Goal: Transaction & Acquisition: Purchase product/service

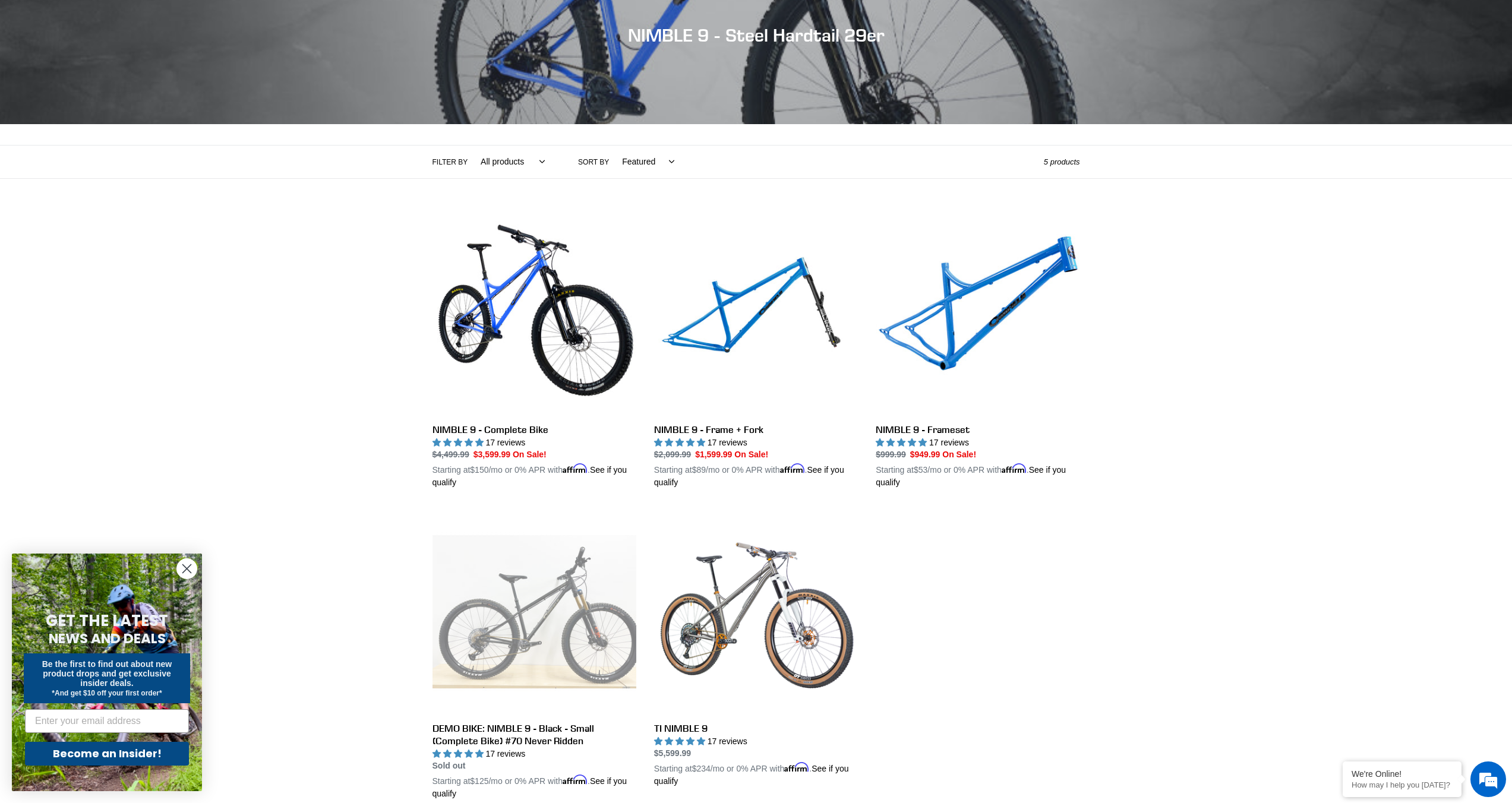
scroll to position [151, 0]
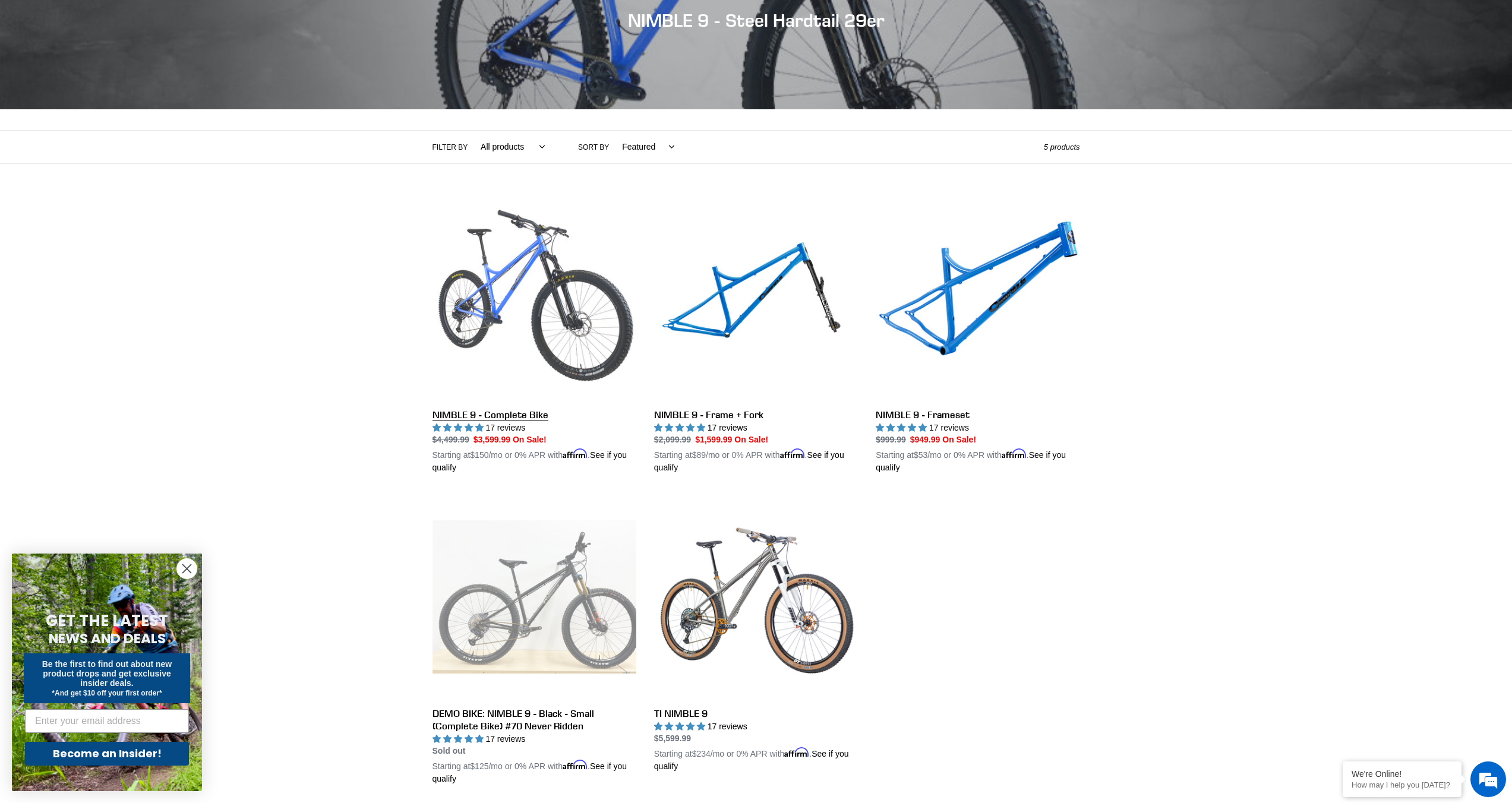
click at [485, 417] on link "NIMBLE 9 - Complete Bike" at bounding box center [534, 335] width 204 height 278
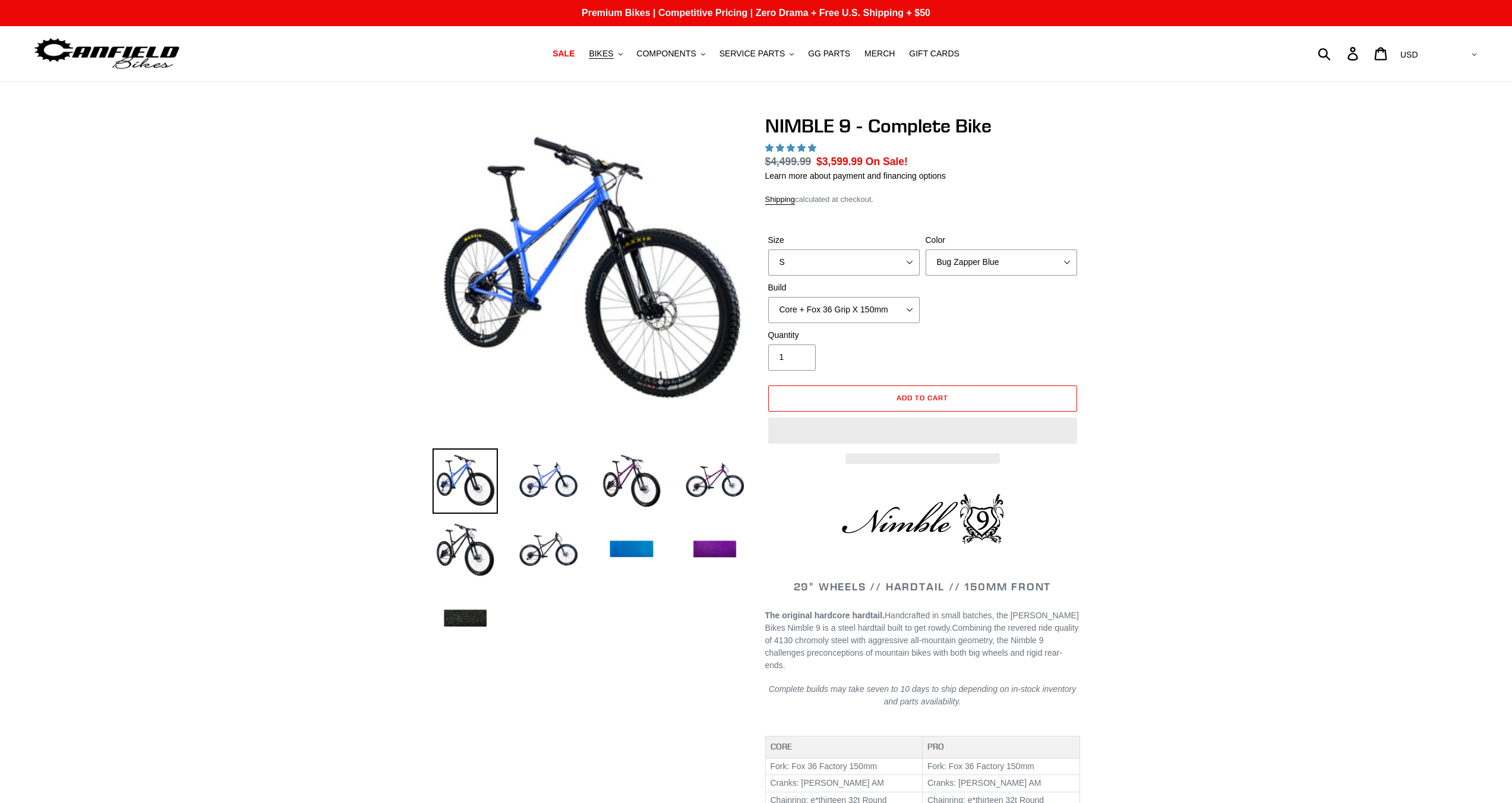
select select "highest-rating"
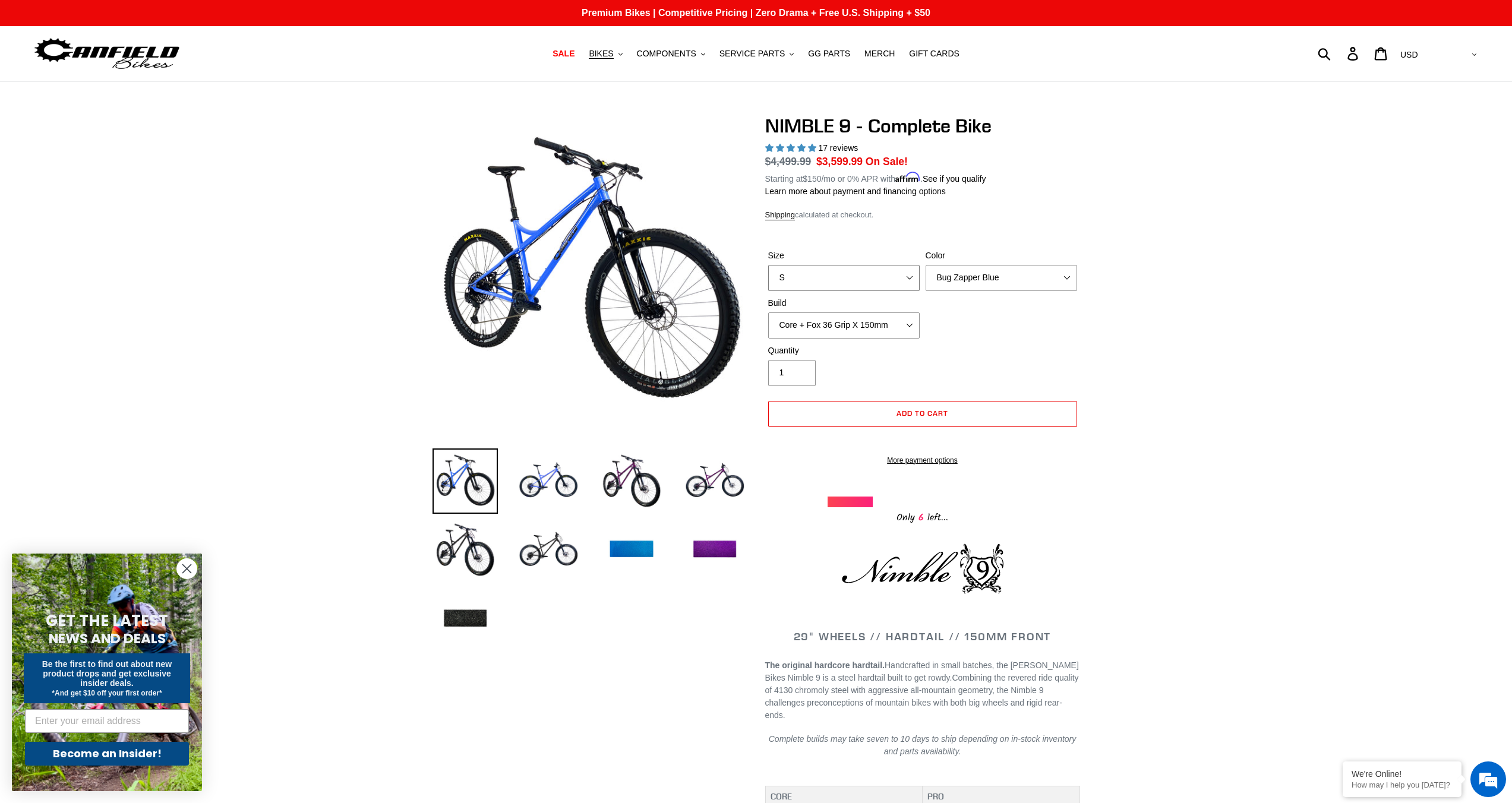
click at [836, 275] on select "S M L XL" at bounding box center [844, 277] width 152 height 26
click at [802, 266] on select "S M L XL" at bounding box center [844, 277] width 152 height 26
select select "L"
click at [768, 265] on select "S M L XL" at bounding box center [844, 277] width 152 height 26
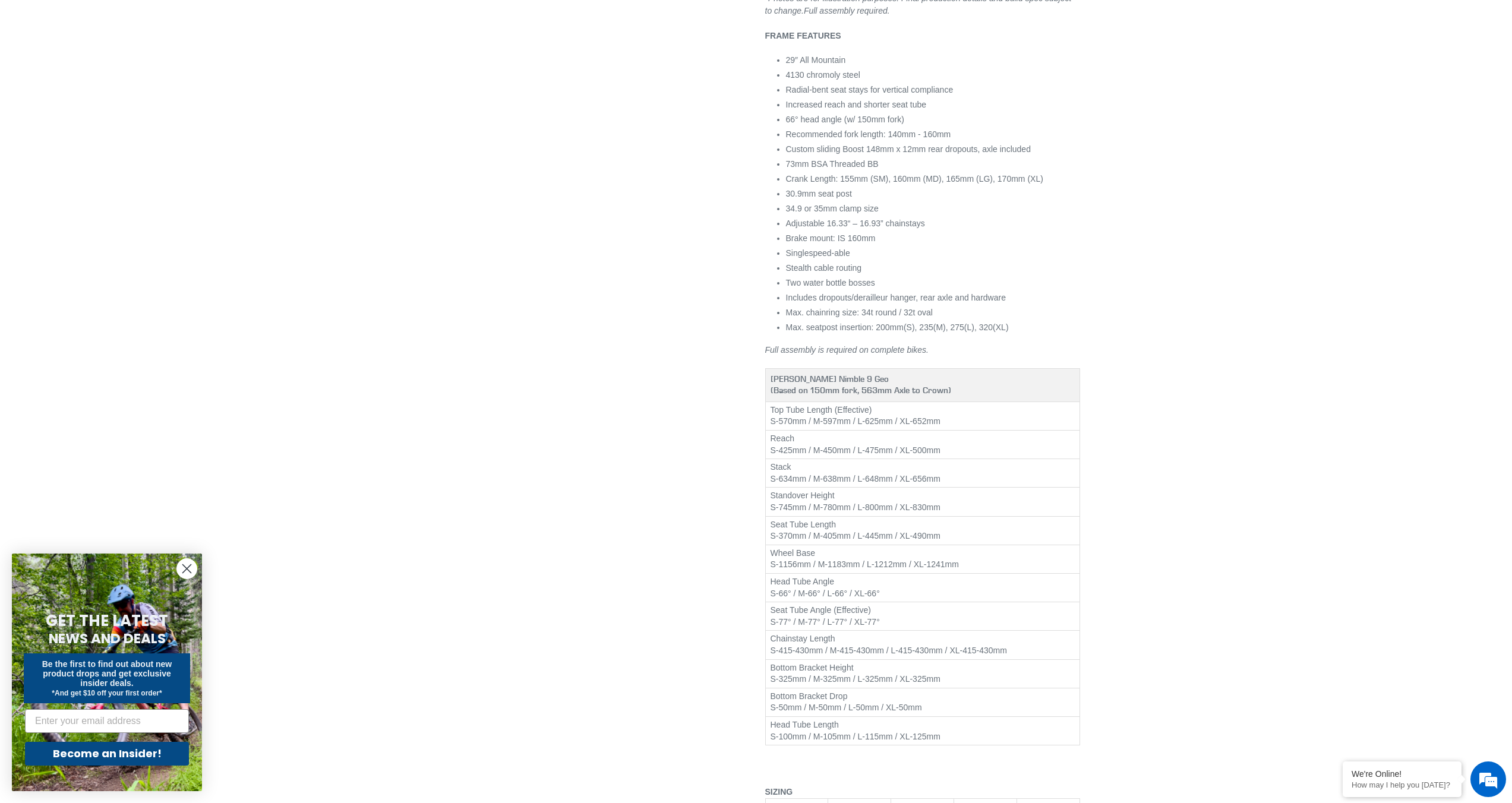
scroll to position [1342, 0]
